Goal: Check status: Check status

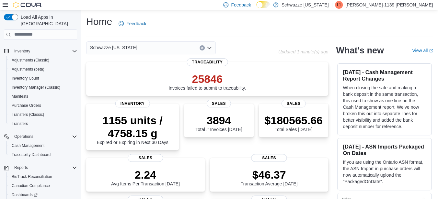
scroll to position [81, 0]
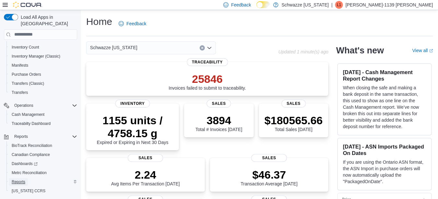
click at [18, 179] on span "Reports" at bounding box center [19, 181] width 14 height 5
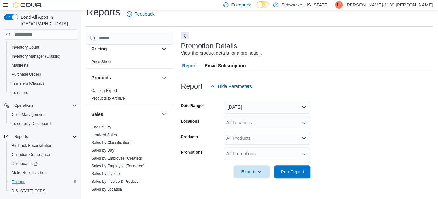
scroll to position [391, 0]
click at [110, 125] on link "End Of Day" at bounding box center [101, 127] width 20 height 5
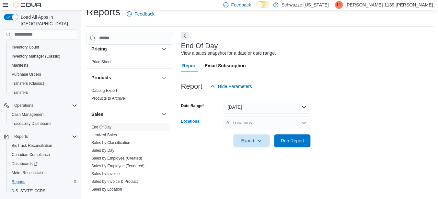
click at [244, 119] on div "All Locations" at bounding box center [266, 122] width 87 height 13
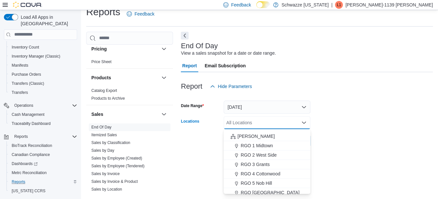
scroll to position [185, 0]
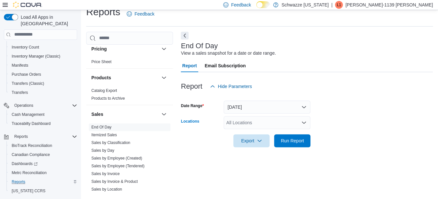
click at [264, 123] on div "All Locations" at bounding box center [266, 122] width 87 height 13
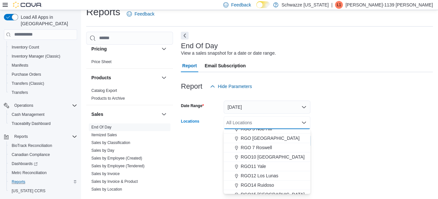
scroll to position [221, 0]
click at [257, 164] on span "RGO11 Yale" at bounding box center [253, 166] width 25 height 6
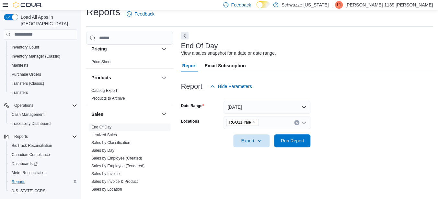
click at [328, 145] on form "Date Range [DATE] Locations RGO11 Yale Export Run Report" at bounding box center [307, 120] width 252 height 54
click at [302, 142] on span "Run Report" at bounding box center [292, 140] width 23 height 6
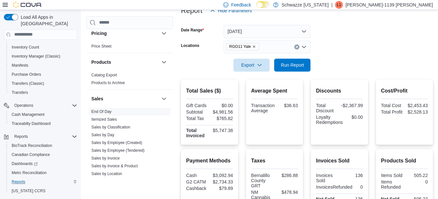
scroll to position [85, 0]
